Goal: Task Accomplishment & Management: Complete application form

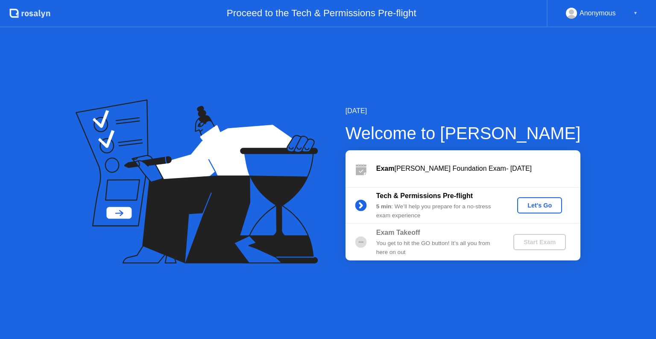
click at [536, 204] on div "Let's Go" at bounding box center [539, 205] width 38 height 7
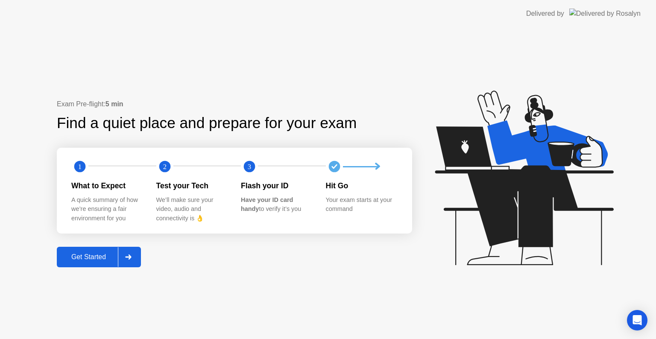
click at [126, 257] on div at bounding box center [128, 257] width 20 height 20
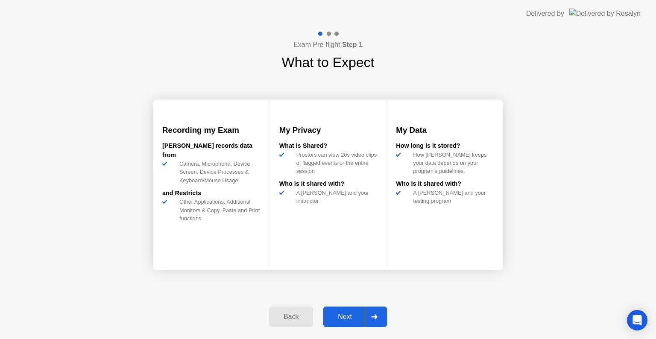
click at [349, 315] on div "Next" at bounding box center [345, 317] width 38 height 8
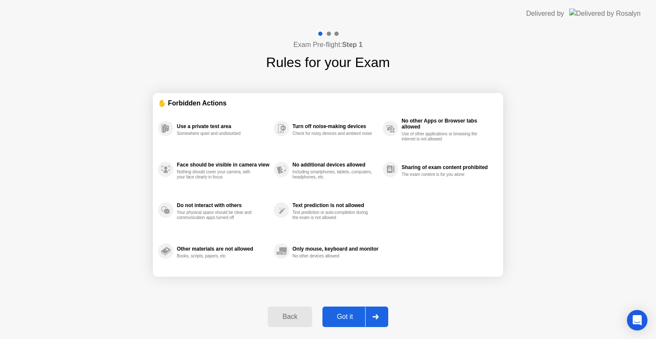
click at [348, 314] on div "Got it" at bounding box center [345, 317] width 40 height 8
select select "**********"
select select "*******"
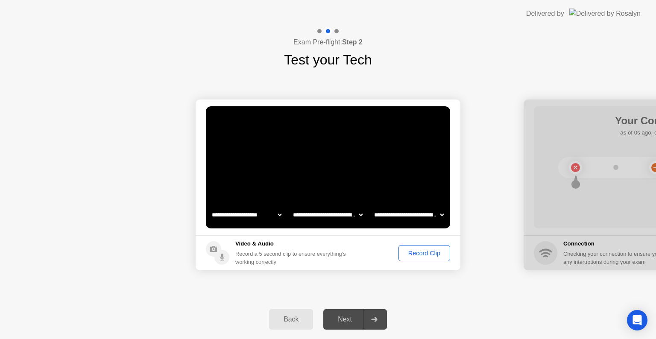
click at [423, 253] on div "Record Clip" at bounding box center [424, 253] width 46 height 7
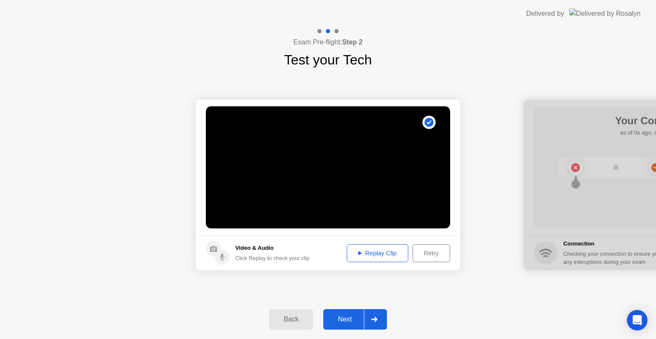
click at [353, 318] on div "Next" at bounding box center [345, 319] width 38 height 8
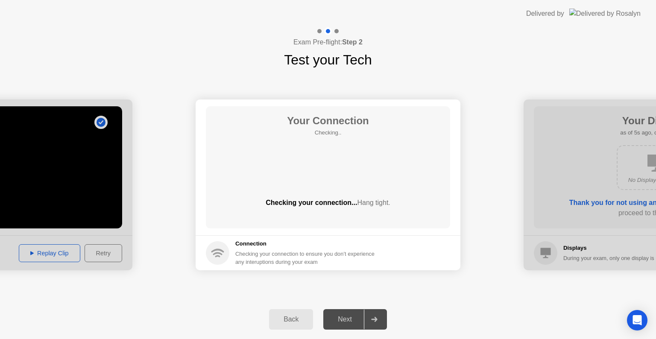
click at [350, 190] on div "Your Connection Checking.. Checking your connection... Hang tight." at bounding box center [328, 167] width 244 height 122
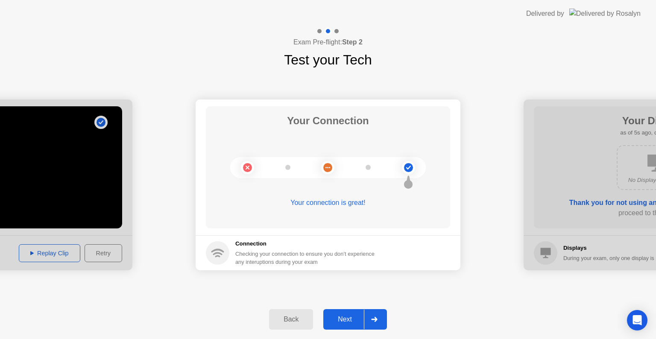
click at [346, 316] on div "Next" at bounding box center [345, 319] width 38 height 8
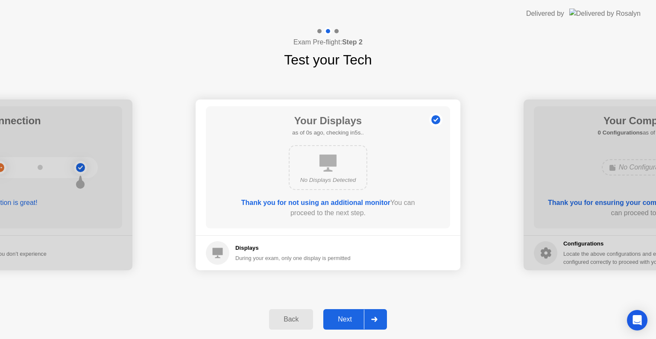
click at [347, 312] on button "Next" at bounding box center [355, 319] width 64 height 20
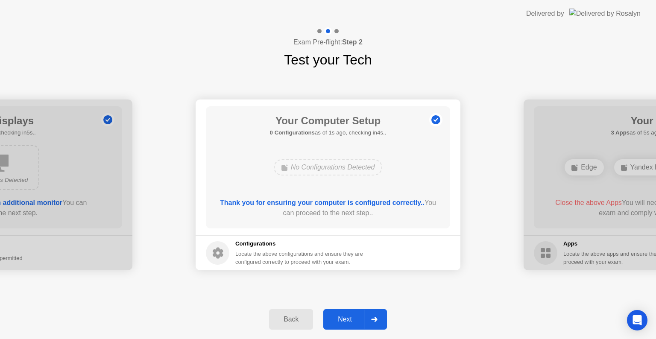
click at [345, 318] on div "Next" at bounding box center [345, 319] width 38 height 8
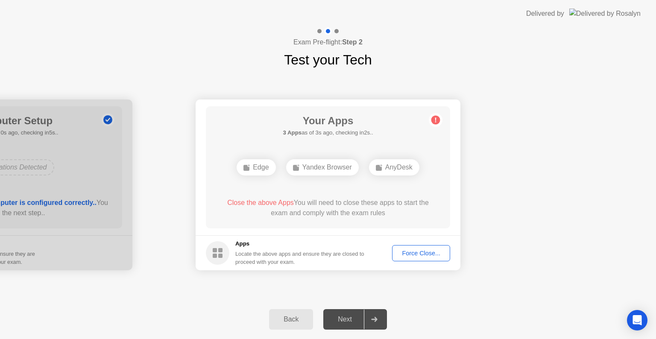
click at [404, 254] on div "Force Close..." at bounding box center [421, 253] width 52 height 7
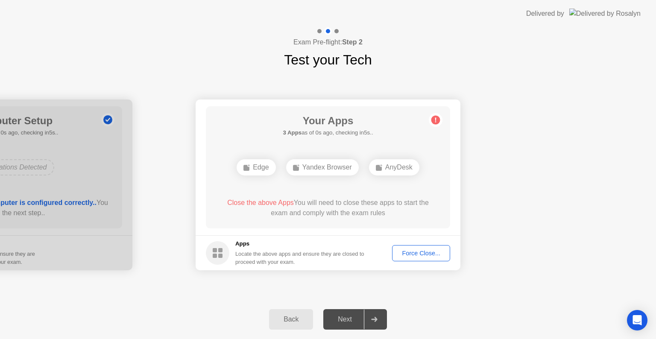
click at [420, 254] on div "Force Close..." at bounding box center [421, 253] width 52 height 7
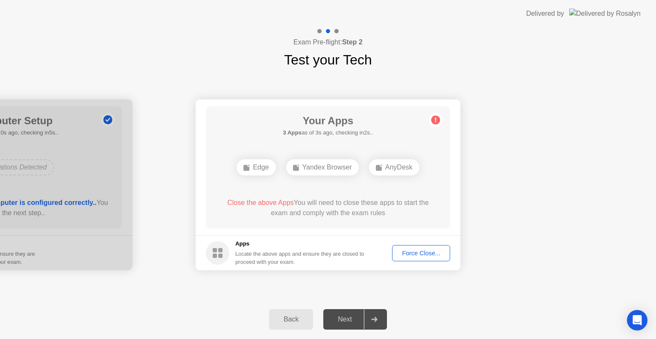
click at [275, 159] on div "Edge" at bounding box center [255, 167] width 39 height 16
click at [337, 159] on div "Yandex Browser" at bounding box center [322, 167] width 73 height 16
click at [369, 175] on div "AnyDesk" at bounding box center [394, 167] width 50 height 16
click at [417, 255] on div "Force Close..." at bounding box center [421, 253] width 52 height 7
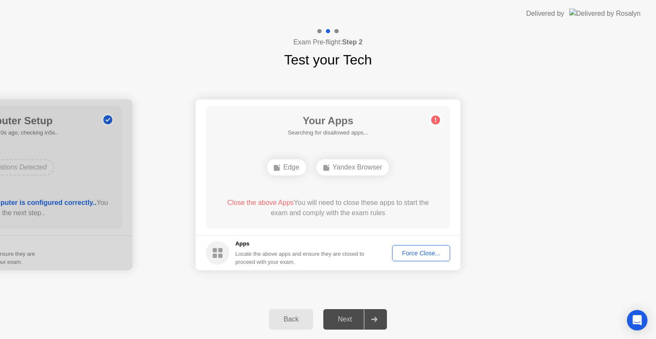
click at [409, 253] on div "Force Close..." at bounding box center [421, 253] width 52 height 7
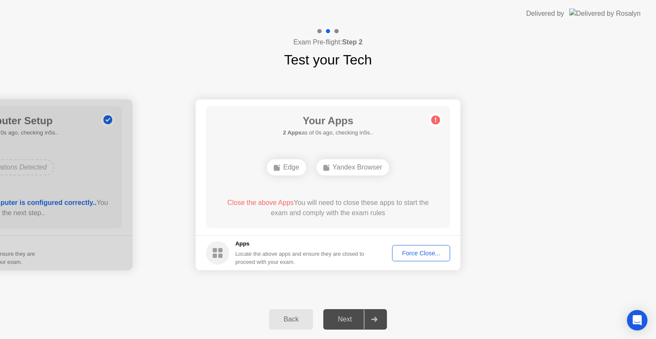
click at [415, 252] on div "Force Close..." at bounding box center [421, 253] width 52 height 7
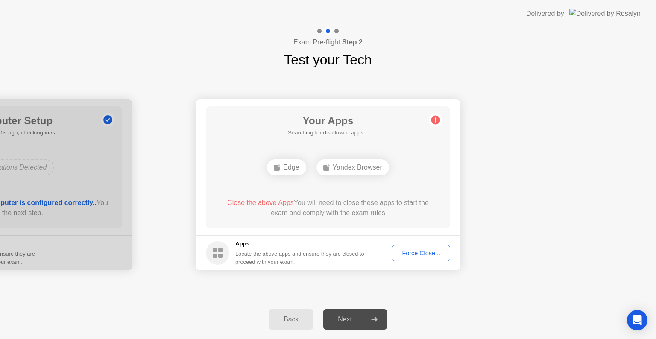
click at [493, 286] on div "**********" at bounding box center [328, 185] width 656 height 230
click at [420, 251] on div "Force Close..." at bounding box center [421, 253] width 52 height 7
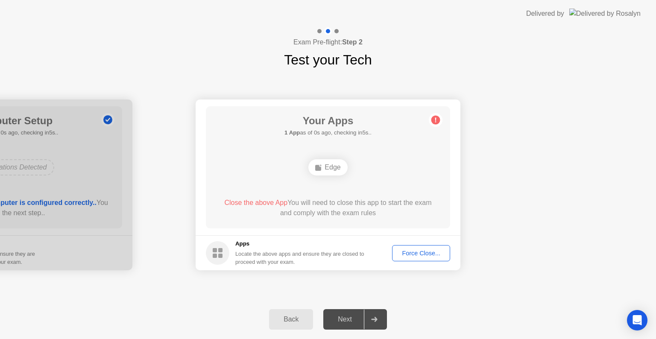
click at [420, 251] on div "Force Close..." at bounding box center [421, 253] width 52 height 7
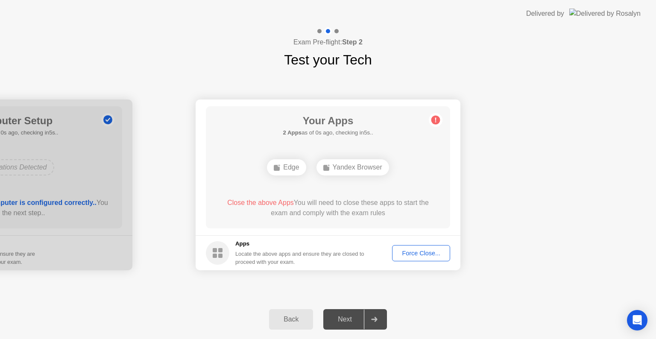
click at [412, 251] on div "Force Close..." at bounding box center [421, 253] width 52 height 7
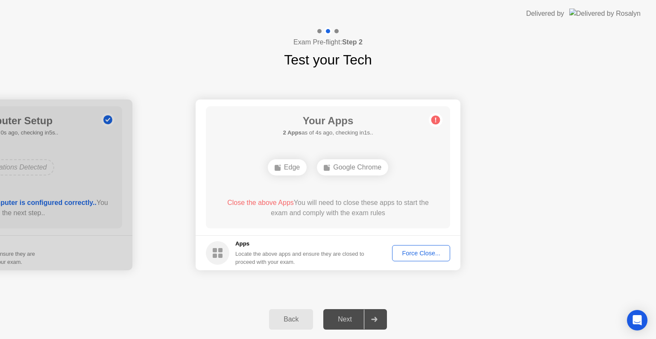
drag, startPoint x: 514, startPoint y: 198, endPoint x: 523, endPoint y: 167, distance: 32.0
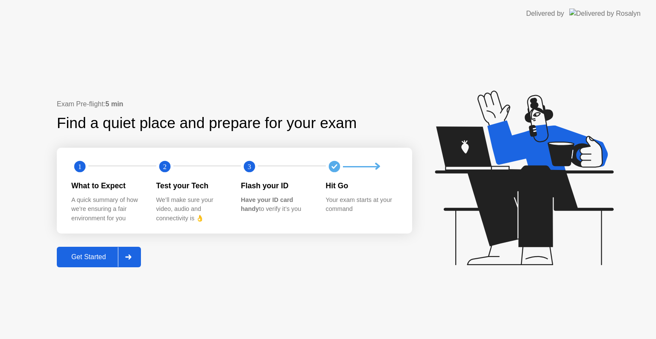
click at [98, 254] on div "Get Started" at bounding box center [88, 257] width 58 height 8
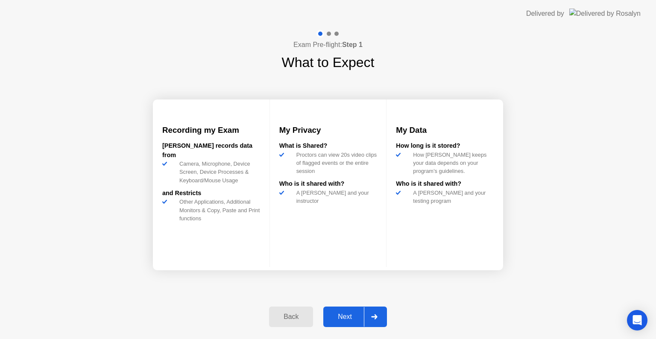
click at [350, 316] on div "Next" at bounding box center [345, 317] width 38 height 8
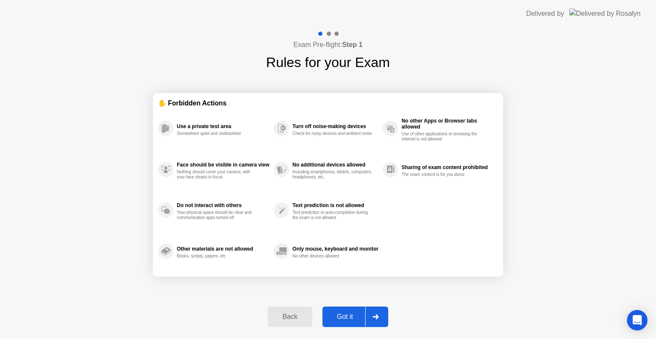
click at [350, 317] on div "Got it" at bounding box center [345, 317] width 40 height 8
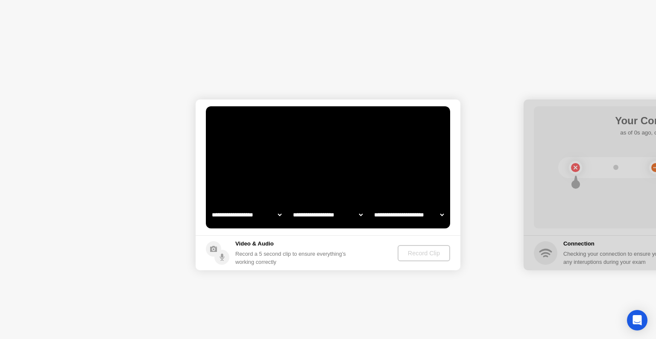
select select "**********"
select select "*******"
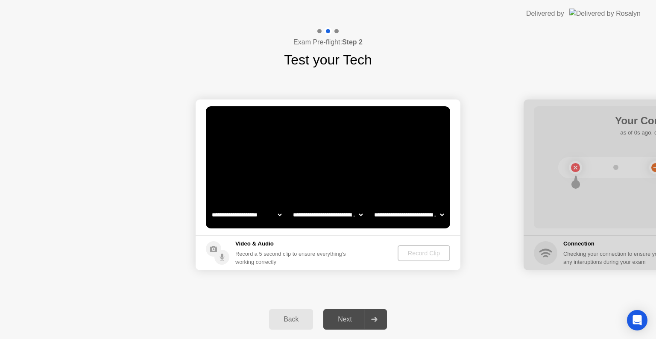
click at [350, 318] on div "Next" at bounding box center [345, 319] width 38 height 8
click at [324, 216] on select "**********" at bounding box center [327, 214] width 73 height 17
click at [291, 206] on select "**********" at bounding box center [327, 214] width 73 height 17
click at [345, 321] on div "Next" at bounding box center [345, 319] width 38 height 8
click at [415, 253] on div "Record Clip" at bounding box center [424, 253] width 46 height 7
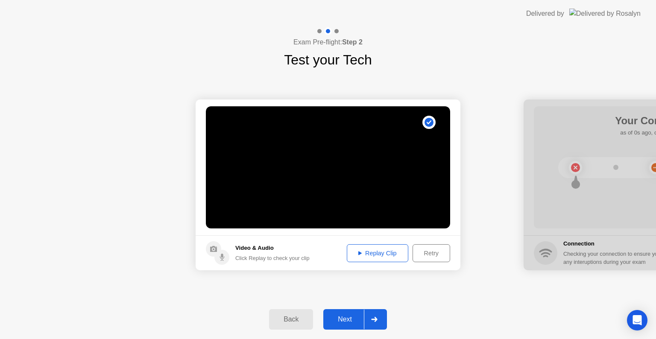
click at [355, 313] on button "Next" at bounding box center [355, 319] width 64 height 20
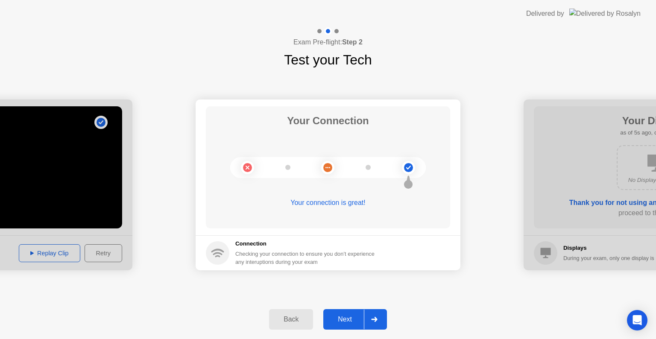
click at [354, 319] on div "Next" at bounding box center [345, 319] width 38 height 8
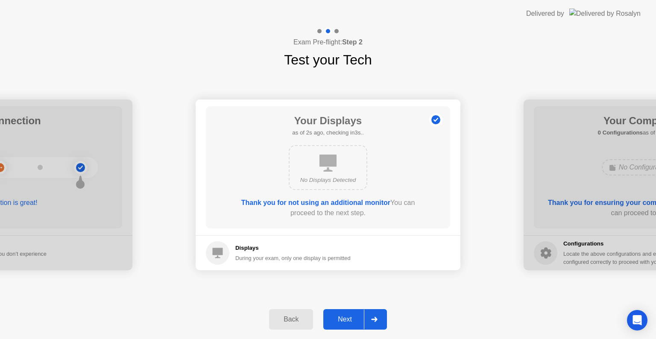
click at [350, 319] on div "Next" at bounding box center [345, 319] width 38 height 8
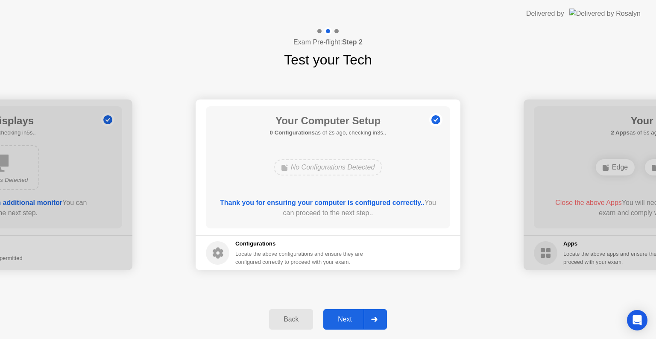
click at [351, 318] on div "Next" at bounding box center [345, 319] width 38 height 8
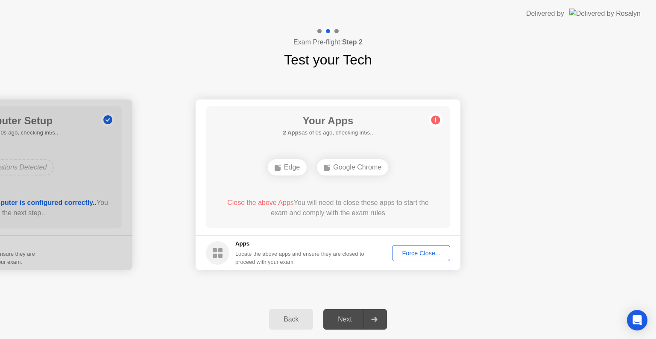
click at [413, 254] on div "Force Close..." at bounding box center [421, 253] width 52 height 7
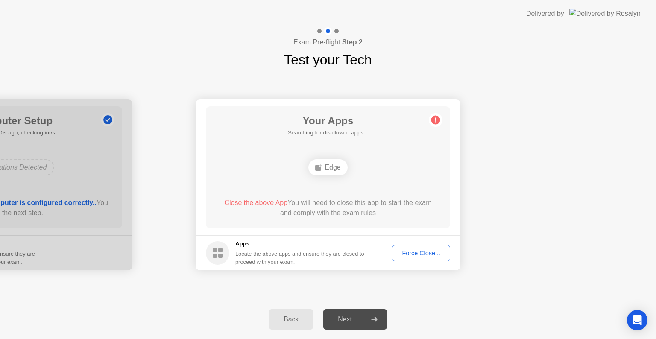
click at [270, 204] on span "Close the above App" at bounding box center [255, 202] width 63 height 7
click at [324, 166] on div "Edge" at bounding box center [327, 167] width 39 height 16
click at [423, 251] on div "Force Close..." at bounding box center [421, 253] width 52 height 7
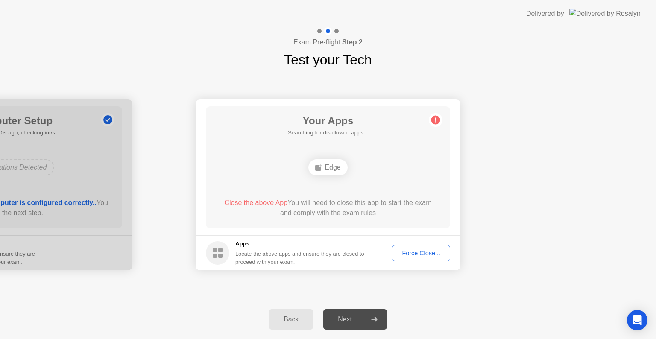
click at [412, 251] on div "Force Close..." at bounding box center [421, 253] width 52 height 7
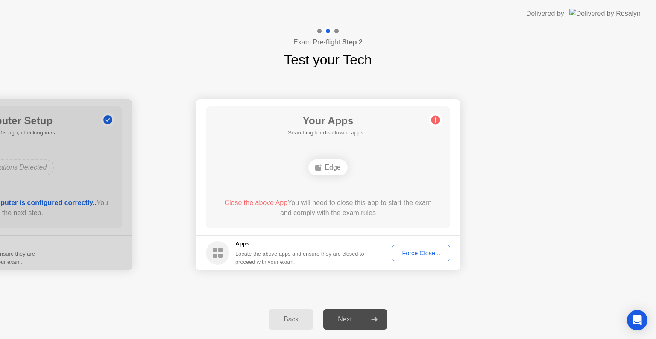
click at [413, 251] on div "Force Close..." at bounding box center [421, 253] width 52 height 7
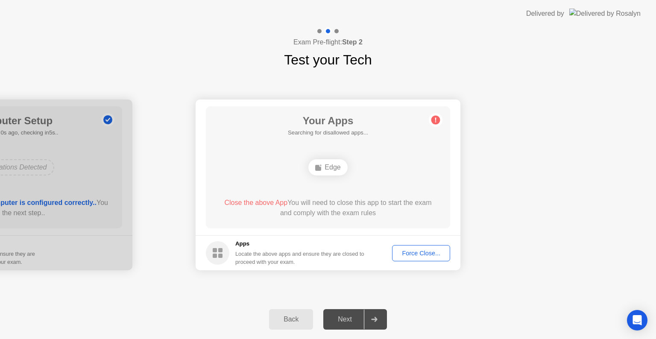
click at [421, 253] on div "Force Close..." at bounding box center [421, 253] width 52 height 7
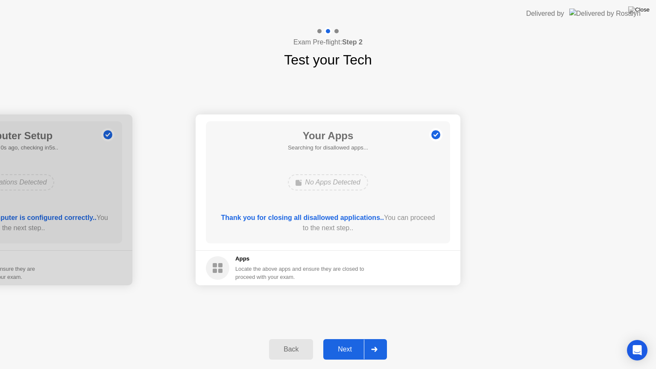
click at [350, 339] on div "Next" at bounding box center [345, 349] width 38 height 8
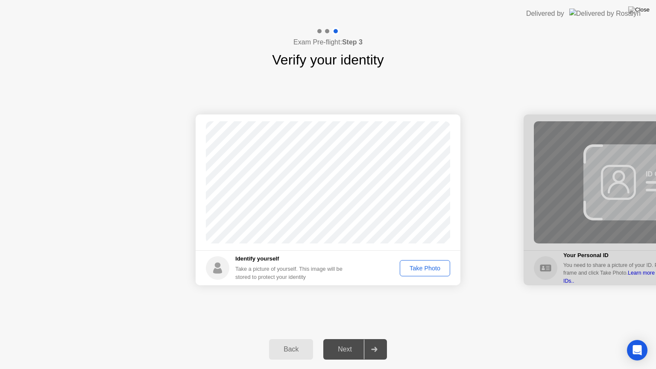
click at [422, 269] on div "Take Photo" at bounding box center [425, 268] width 44 height 7
click at [428, 267] on div "Retake" at bounding box center [430, 268] width 33 height 7
click at [427, 267] on div "Take Photo" at bounding box center [425, 268] width 44 height 7
click at [347, 339] on div "Next" at bounding box center [345, 349] width 38 height 8
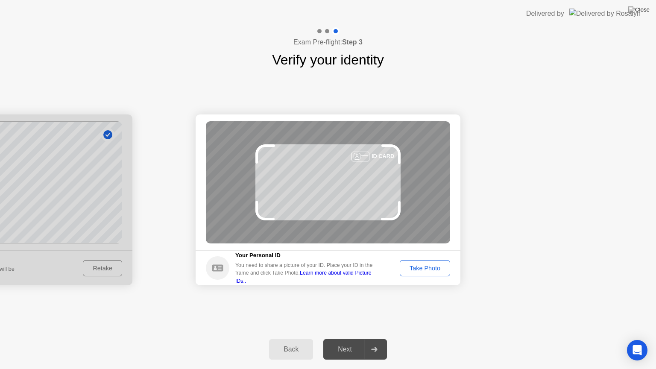
click at [423, 270] on div "Take Photo" at bounding box center [425, 268] width 44 height 7
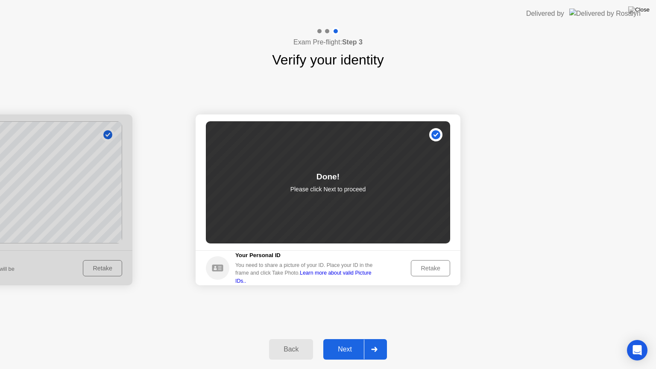
click at [347, 339] on div "Next" at bounding box center [345, 349] width 38 height 8
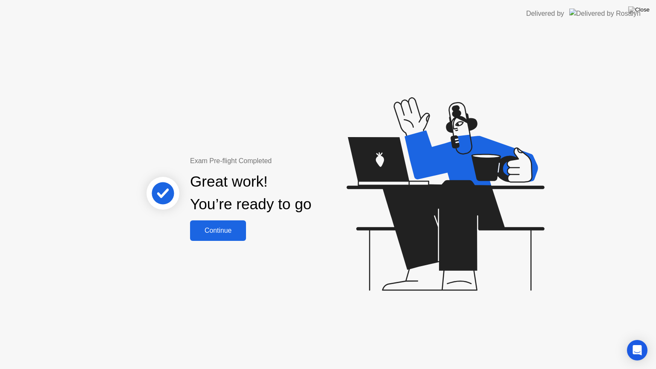
click at [231, 232] on div "Continue" at bounding box center [218, 231] width 51 height 8
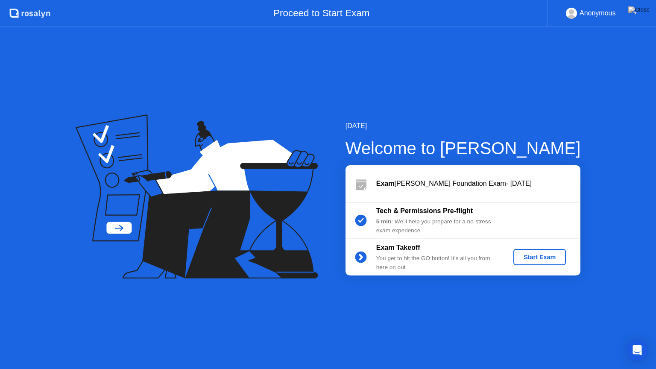
click at [539, 257] on div "Start Exam" at bounding box center [540, 257] width 46 height 7
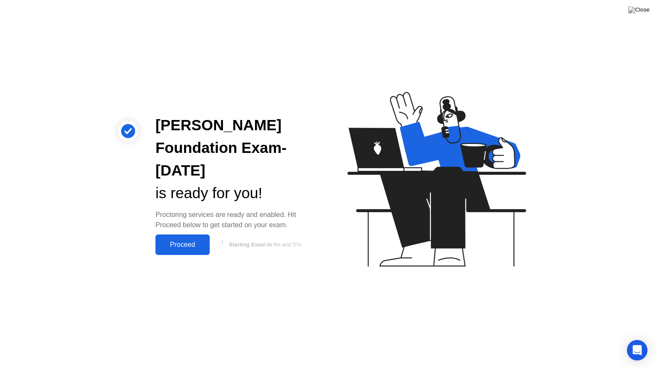
click at [182, 245] on div "Proceed" at bounding box center [182, 245] width 49 height 8
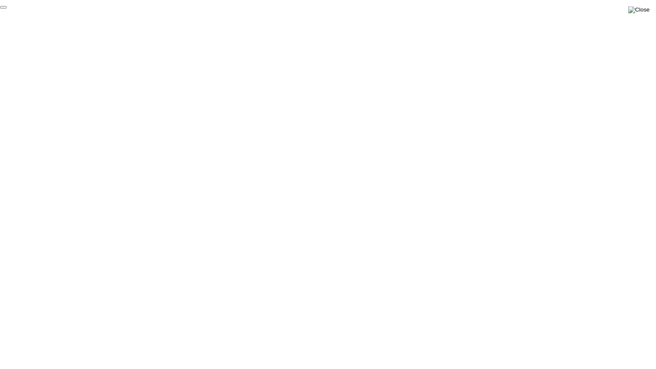
click at [645, 11] on img at bounding box center [638, 9] width 21 height 7
